Goal: Task Accomplishment & Management: Use online tool/utility

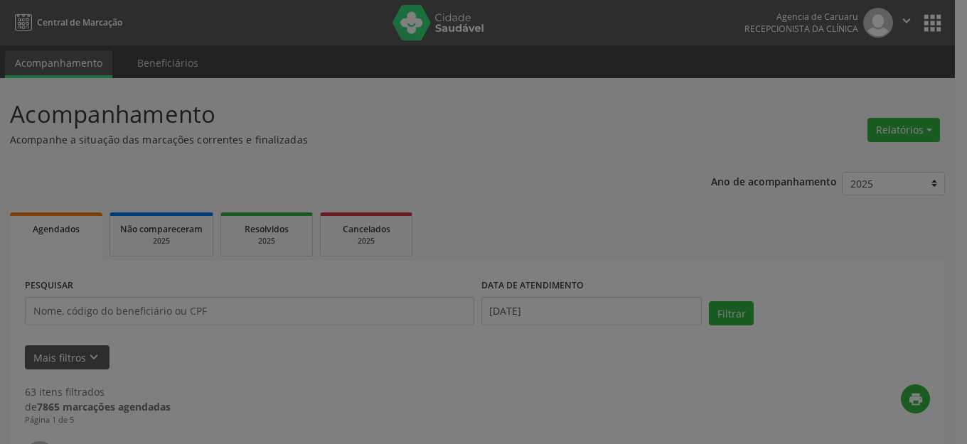
click at [254, 316] on div "Relatório de agendamentos × DATA DE AGENDAMENTO * [DATE] De ATÉ ESPECIALIDADE T…" at bounding box center [483, 222] width 967 height 444
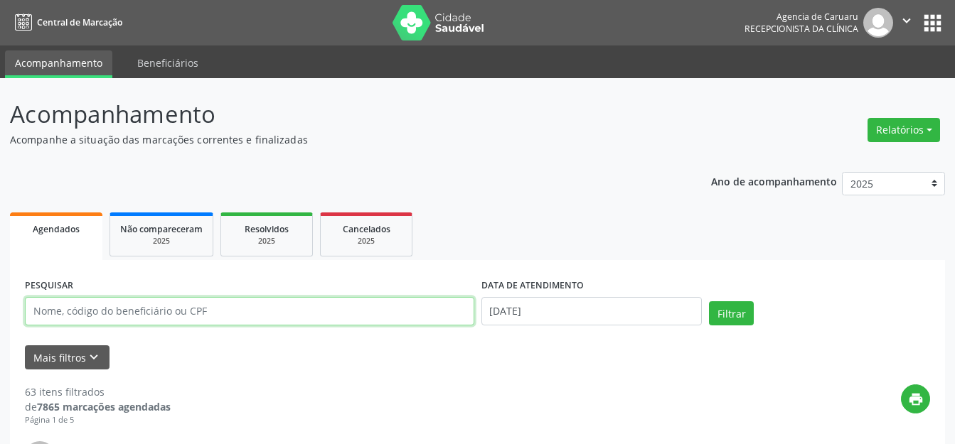
click at [258, 309] on input "text" at bounding box center [249, 311] width 449 height 28
type input "LUCINEIDE [PERSON_NAME]"
click at [552, 309] on input "[DATE]" at bounding box center [591, 311] width 221 height 28
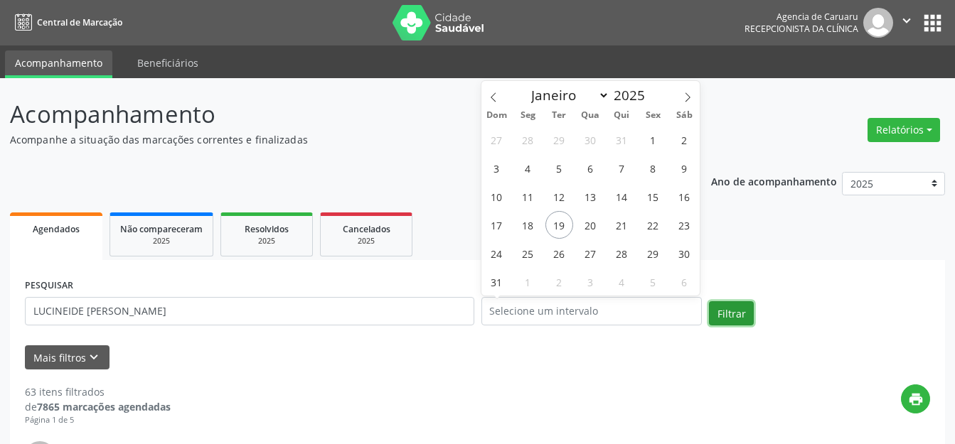
click at [725, 319] on button "Filtrar" at bounding box center [731, 313] width 45 height 24
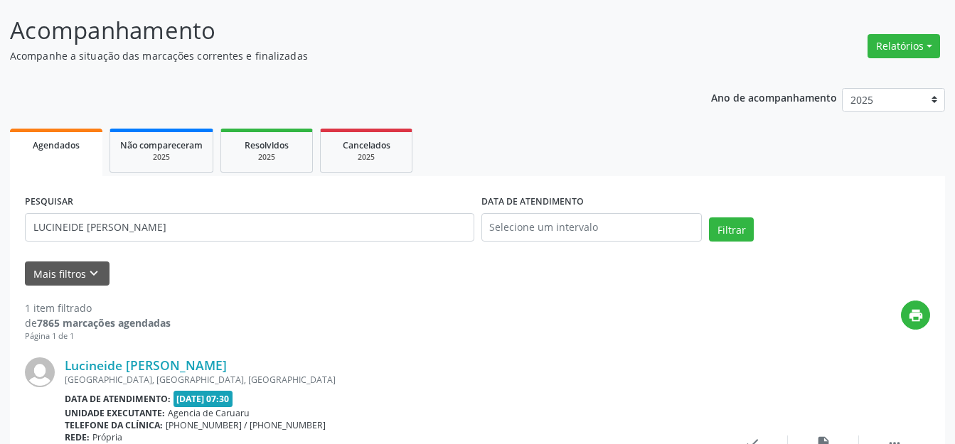
scroll to position [223, 0]
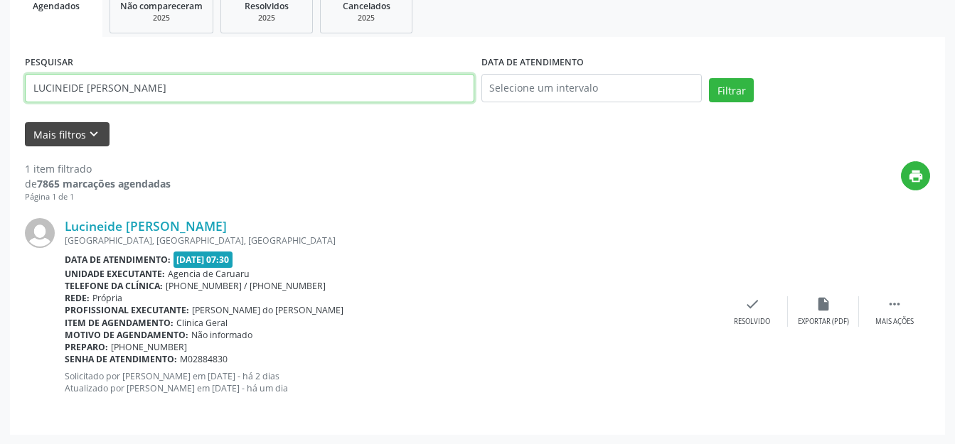
drag, startPoint x: 188, startPoint y: 78, endPoint x: 41, endPoint y: 133, distance: 157.7
click at [8, 138] on div "Acompanhamento Acompanhe a situação das marcações correntes e finalizadas Relat…" at bounding box center [477, 150] width 955 height 590
type input "[PERSON_NAME][DATE]"
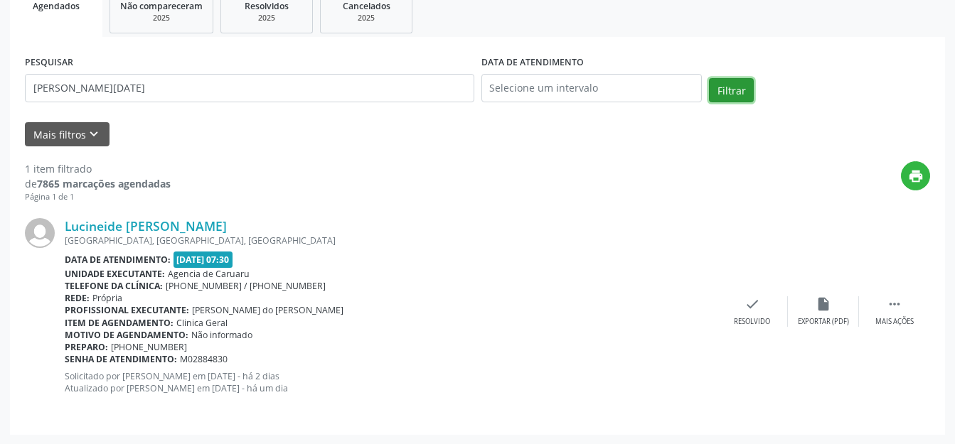
click at [736, 92] on button "Filtrar" at bounding box center [731, 90] width 45 height 24
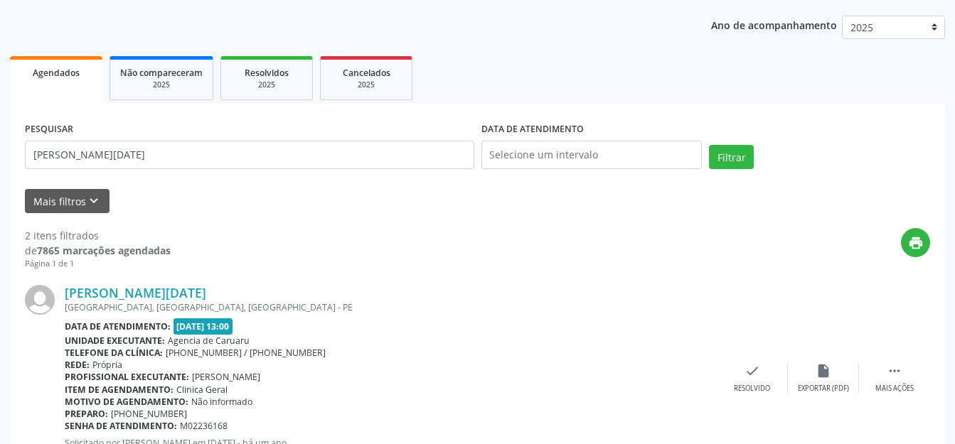
scroll to position [0, 0]
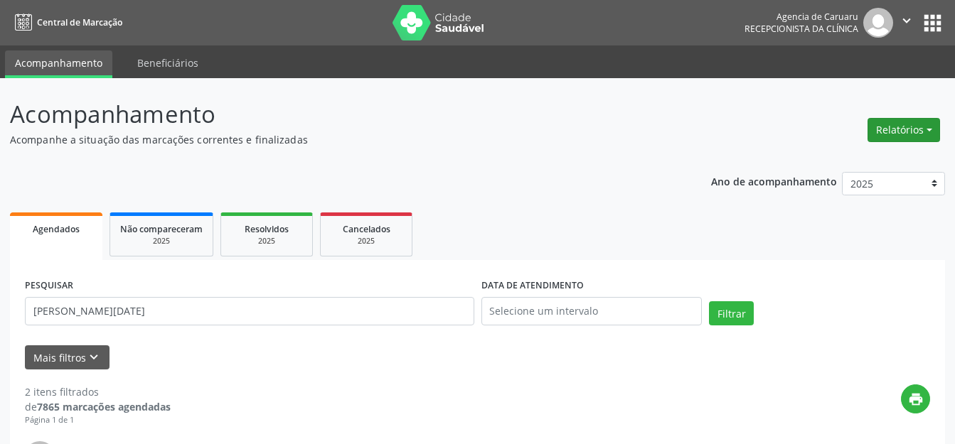
click at [886, 125] on button "Relatórios" at bounding box center [903, 130] width 73 height 24
click at [862, 152] on link "Agendamentos" at bounding box center [864, 161] width 153 height 20
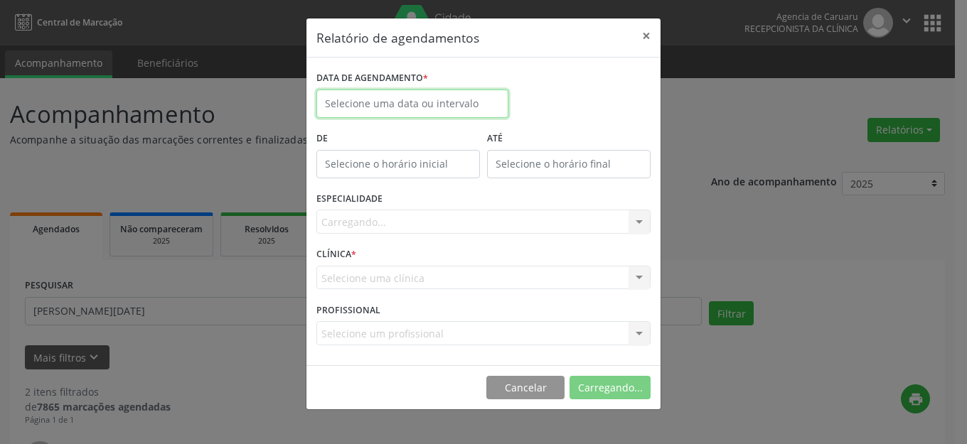
click at [420, 112] on body "Central de Marcação Agencia de [GEOGRAPHIC_DATA] Recepcionista da clínica  Con…" at bounding box center [483, 222] width 967 height 444
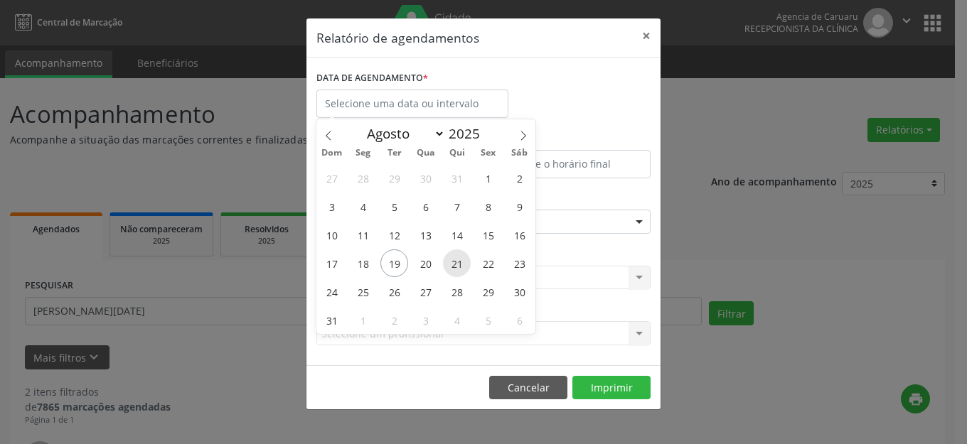
click at [452, 257] on span "21" at bounding box center [457, 264] width 28 height 28
type input "21/08/2025"
click at [452, 257] on span "21" at bounding box center [457, 264] width 28 height 28
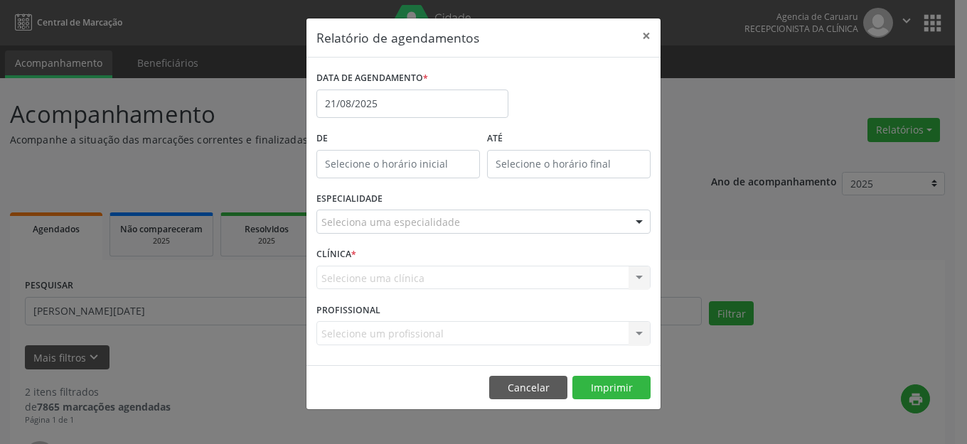
click at [459, 212] on div "Seleciona uma especialidade" at bounding box center [483, 222] width 334 height 24
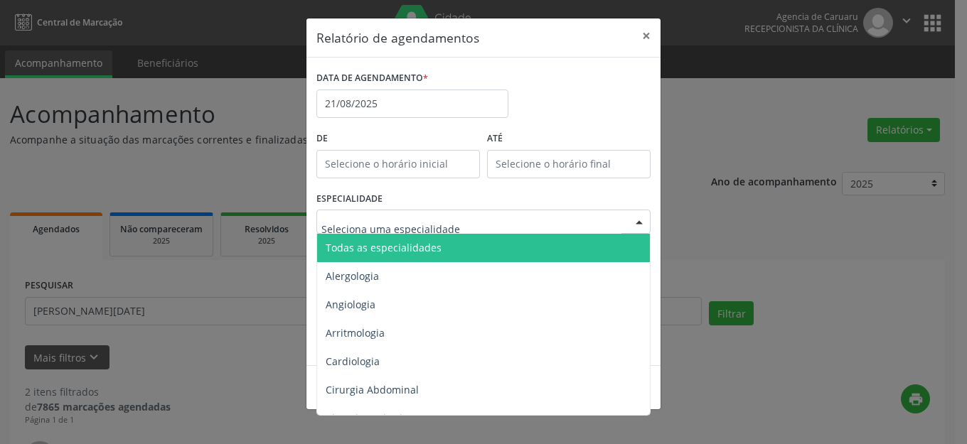
click at [444, 243] on span "Todas as especialidades" at bounding box center [484, 248] width 335 height 28
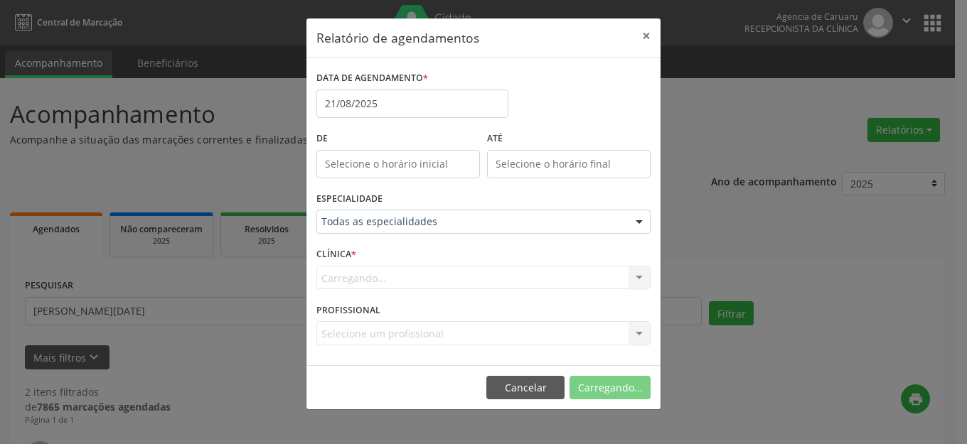
click at [617, 375] on footer "Cancelar Carregando..." at bounding box center [483, 387] width 354 height 45
click at [617, 381] on button "Imprimir" at bounding box center [611, 388] width 78 height 24
click at [643, 30] on button "×" at bounding box center [646, 35] width 28 height 35
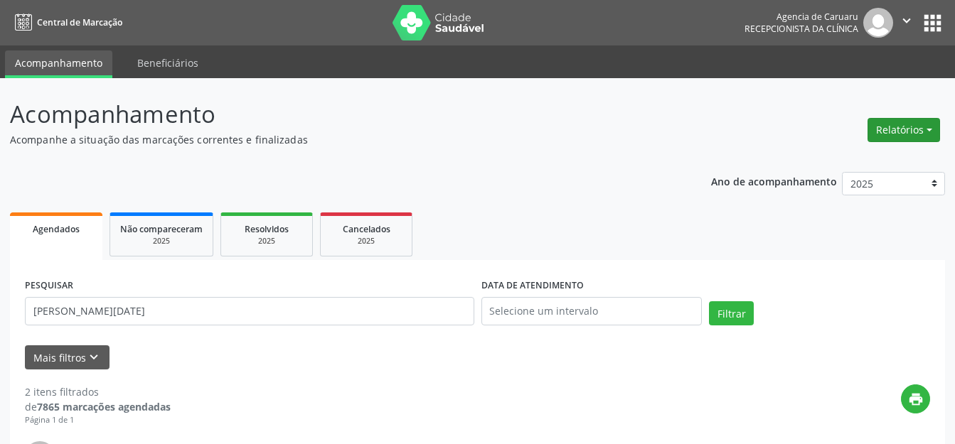
click at [875, 119] on button "Relatórios" at bounding box center [903, 130] width 73 height 24
click at [851, 156] on link "Agendamentos" at bounding box center [864, 161] width 153 height 20
select select "7"
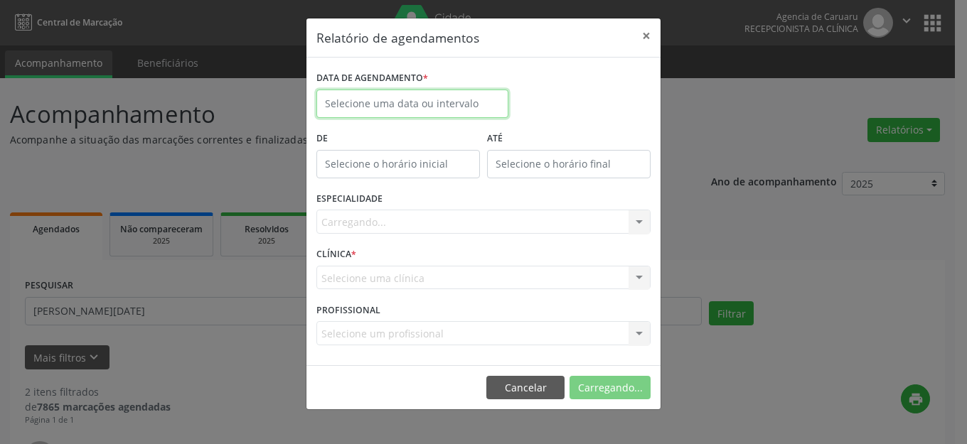
click at [438, 109] on body "Central de Marcação Agencia de [GEOGRAPHIC_DATA] Recepcionista da clínica  Con…" at bounding box center [483, 222] width 967 height 444
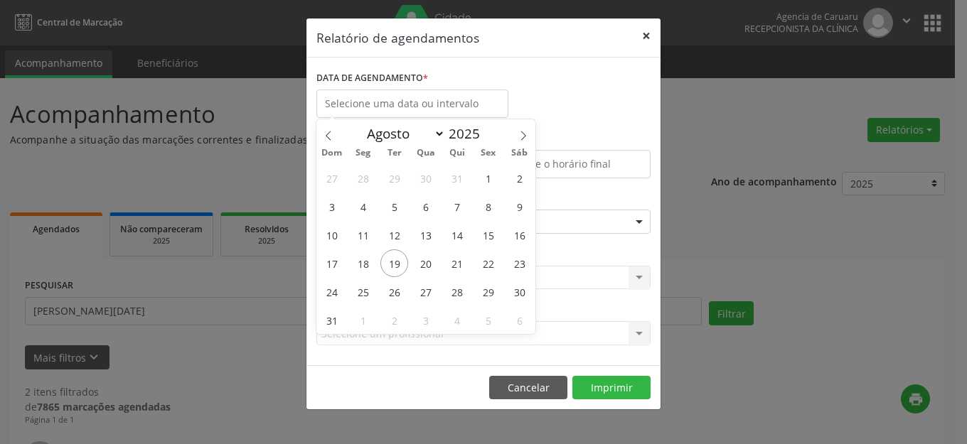
click at [646, 33] on button "×" at bounding box center [646, 35] width 28 height 35
click at [432, 255] on span "20" at bounding box center [426, 264] width 28 height 28
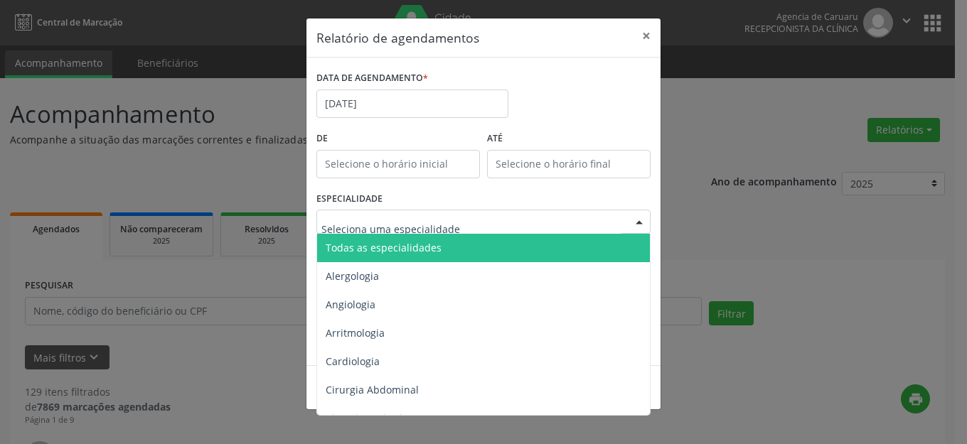
click at [454, 240] on span "Todas as especialidades" at bounding box center [484, 248] width 335 height 28
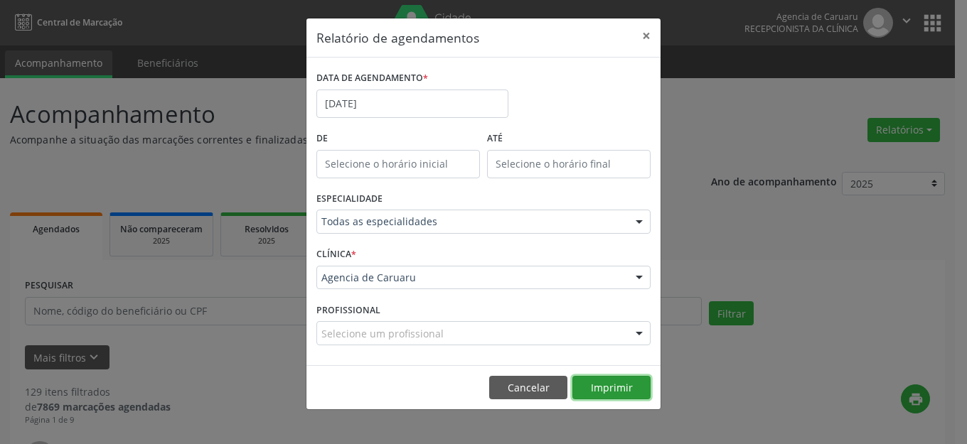
click at [609, 388] on button "Imprimir" at bounding box center [611, 388] width 78 height 24
click at [648, 36] on button "×" at bounding box center [646, 35] width 28 height 35
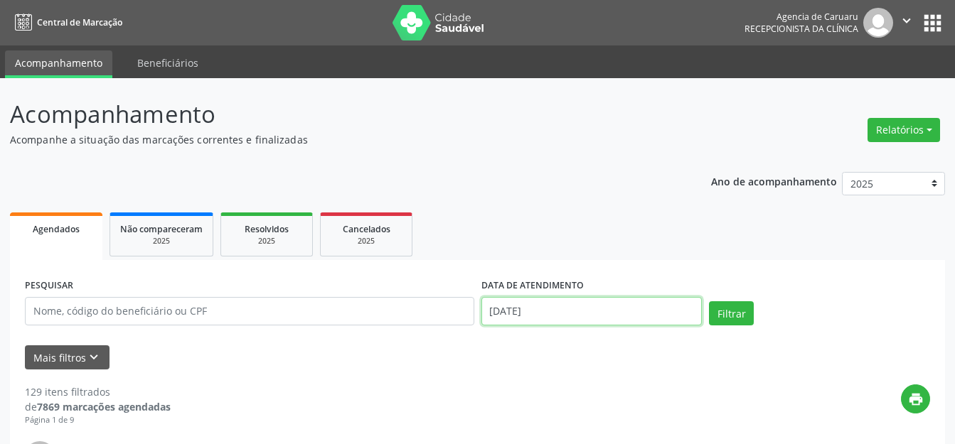
click at [593, 318] on input "20/08/2025" at bounding box center [591, 311] width 221 height 28
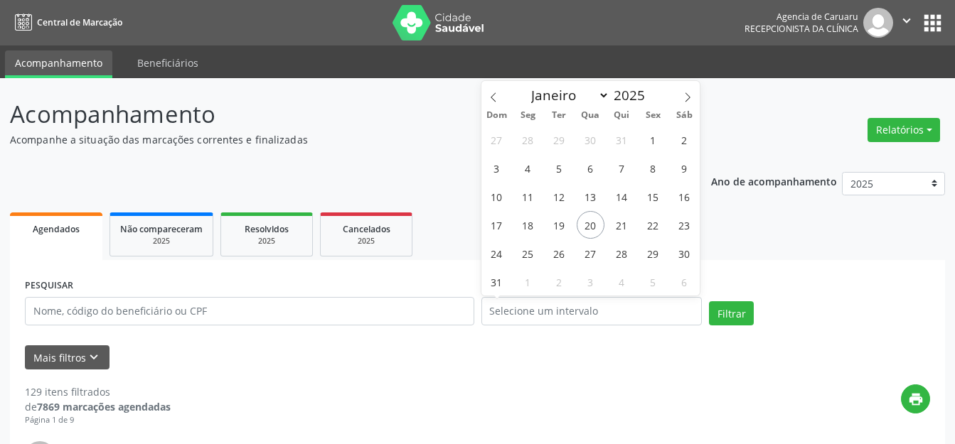
click at [778, 289] on div "PESQUISAR DATA DE ATENDIMENTO Filtrar" at bounding box center [477, 305] width 912 height 60
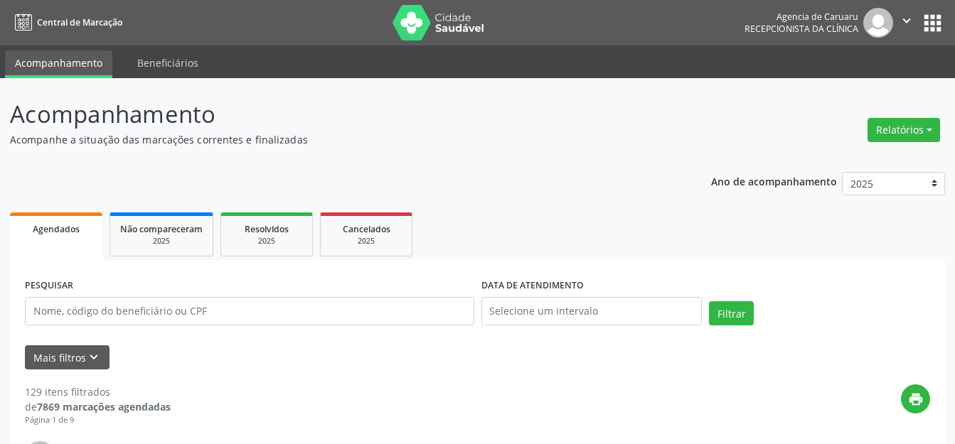
click at [533, 241] on ul "Agendados Não compareceram 2025 Resolvidos 2025 Cancelados 2025" at bounding box center [477, 234] width 935 height 51
click at [272, 70] on ul "Acompanhamento Beneficiários" at bounding box center [477, 62] width 955 height 33
click at [285, 121] on p "Acompanhamento" at bounding box center [337, 115] width 655 height 36
